Goal: Information Seeking & Learning: Learn about a topic

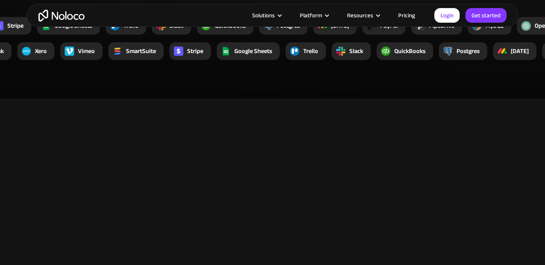
scroll to position [1535, 0]
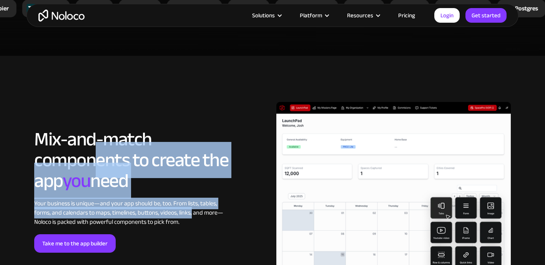
drag, startPoint x: 93, startPoint y: 153, endPoint x: 192, endPoint y: 216, distance: 117.0
click at [192, 216] on div "LOREM IPSUM Mix-and-match components to create the app you need Your business i…" at bounding box center [131, 191] width 194 height 124
click at [192, 216] on div "Your business is unique—and your app should be, too. From lists, tables, forms,…" at bounding box center [131, 213] width 194 height 28
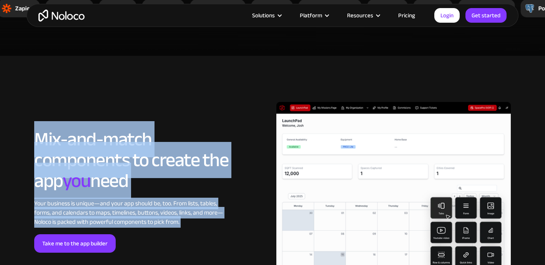
drag, startPoint x: 187, startPoint y: 228, endPoint x: 29, endPoint y: 117, distance: 192.3
click at [29, 117] on div "LOREM IPSUM Mix-and-match components to create the app you need Your business i…" at bounding box center [273, 198] width 492 height 209
click at [48, 140] on h2 "Mix-and-match components to create the app you need" at bounding box center [131, 160] width 194 height 62
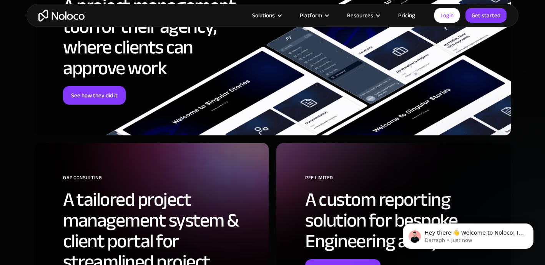
scroll to position [3020, 0]
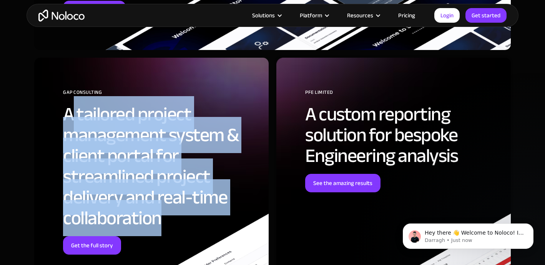
drag, startPoint x: 176, startPoint y: 214, endPoint x: 69, endPoint y: 107, distance: 151.4
click at [69, 107] on h2 "A tailored project management system & client portal for streamlined project de…" at bounding box center [160, 166] width 194 height 125
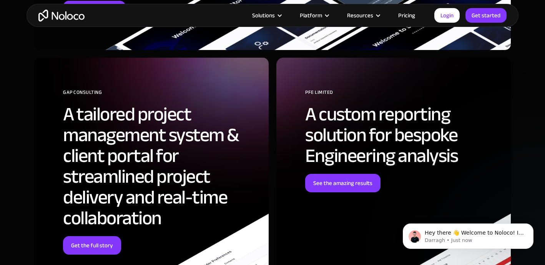
click at [69, 107] on h2 "A tailored project management system & client portal for streamlined project de…" at bounding box center [160, 166] width 194 height 125
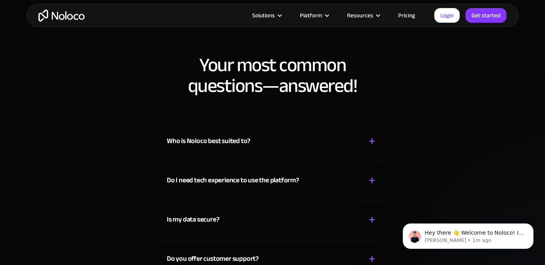
scroll to position [3961, 0]
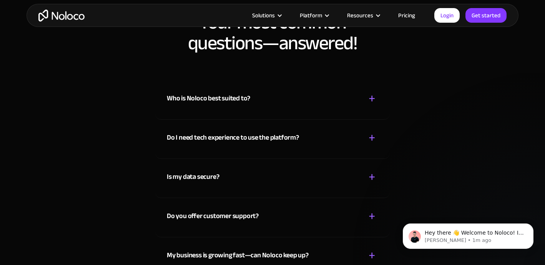
click at [273, 100] on div "Who is Noloco best suited to? + -" at bounding box center [272, 93] width 211 height 27
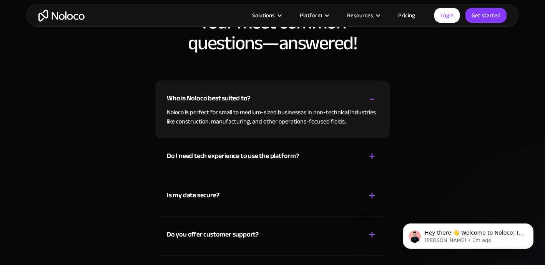
click at [271, 160] on div "Do I need tech experience to use the platform?" at bounding box center [233, 156] width 132 height 12
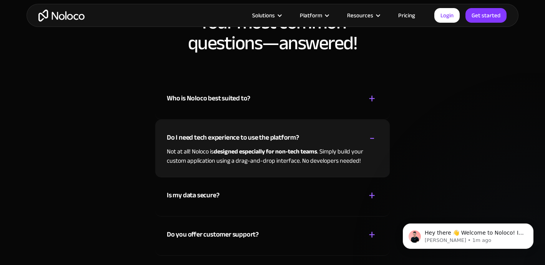
click at [268, 193] on div "Is my data secure? + -" at bounding box center [272, 190] width 211 height 27
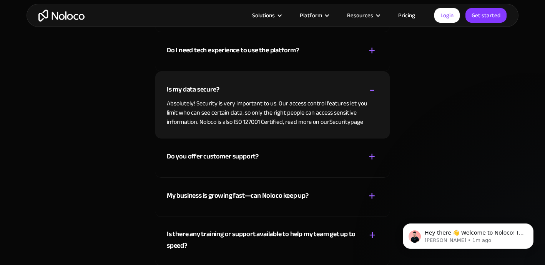
scroll to position [4053, 0]
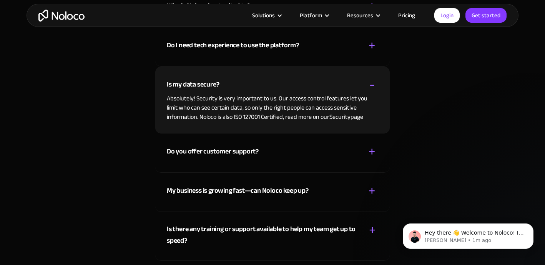
click at [262, 185] on div "My business is growing fast—can Noloco keep up?" at bounding box center [238, 191] width 142 height 12
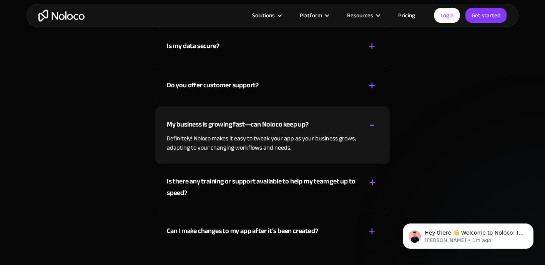
scroll to position [4087, 0]
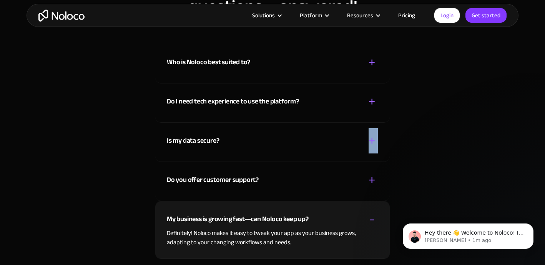
drag, startPoint x: 291, startPoint y: 158, endPoint x: 290, endPoint y: 162, distance: 3.9
click at [291, 159] on div "Who is Noloco best suited to? + - Noloco is perfect for small to medium-sized b…" at bounding box center [272, 195] width 234 height 302
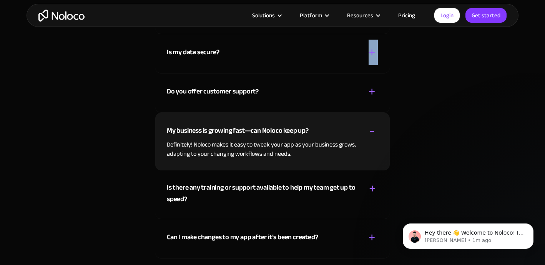
scroll to position [4081, 0]
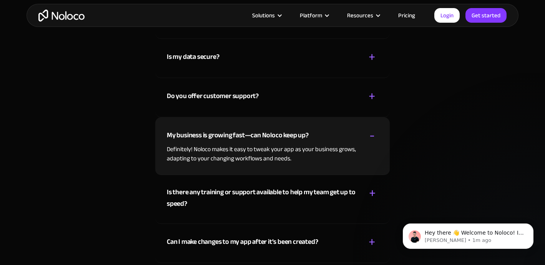
click at [287, 193] on div "Is there any training or support available to help my team get up to speed?" at bounding box center [262, 197] width 191 height 23
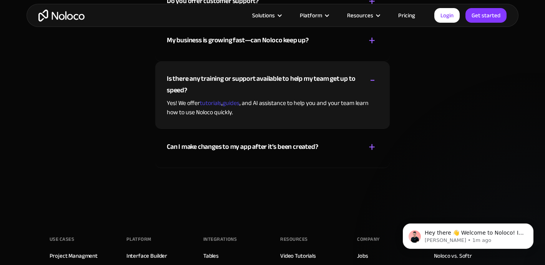
scroll to position [4261, 0]
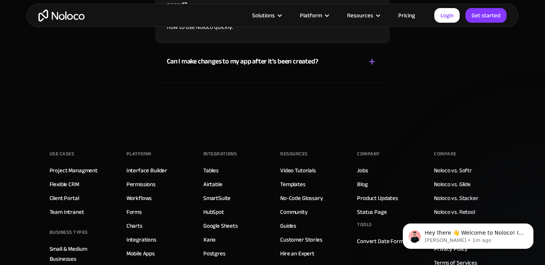
click at [280, 71] on div "Can I make changes to my app after it’s been created? + - Of course! You can ad…" at bounding box center [272, 62] width 234 height 39
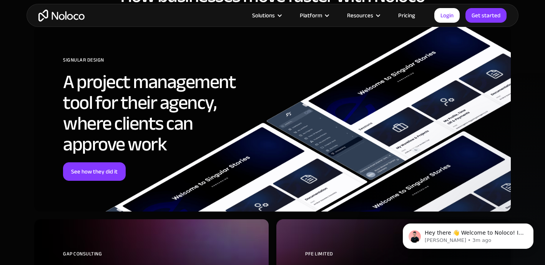
scroll to position [2816, 0]
